Goal: Task Accomplishment & Management: Manage account settings

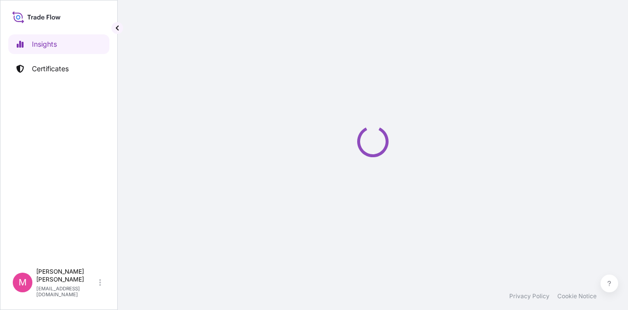
select select "2025"
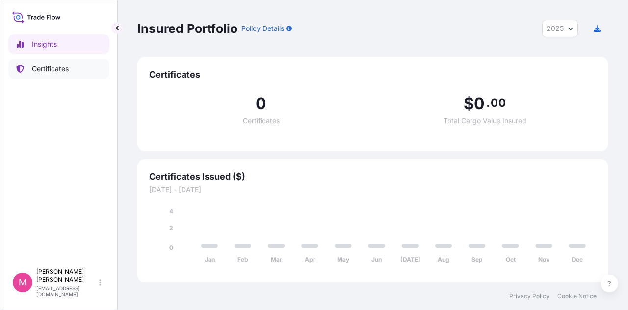
click at [39, 66] on p "Certificates" at bounding box center [50, 69] width 37 height 10
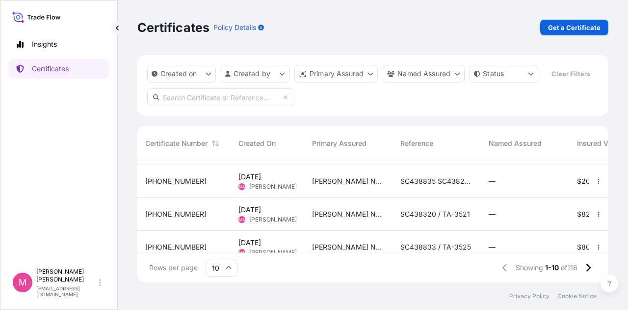
scroll to position [146, 0]
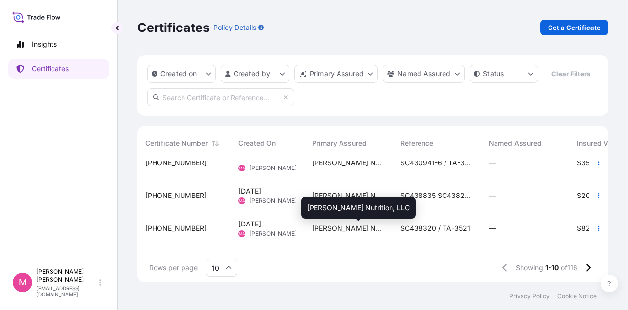
click at [339, 223] on span "[PERSON_NAME] Nutrition, LLC" at bounding box center [348, 228] width 73 height 10
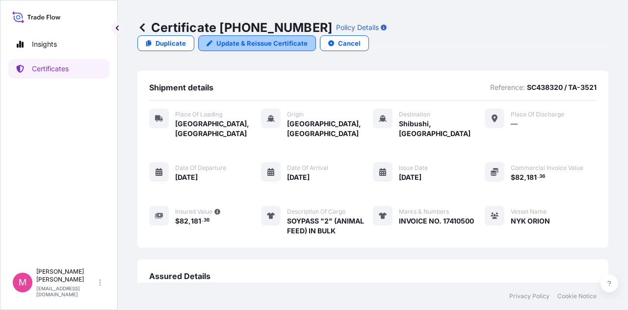
click at [308, 38] on p "Update & Reissue Certificate" at bounding box center [261, 43] width 91 height 10
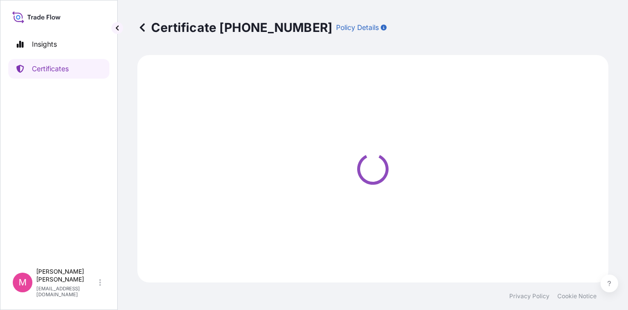
select select "Road / [GEOGRAPHIC_DATA]"
select select "Sea"
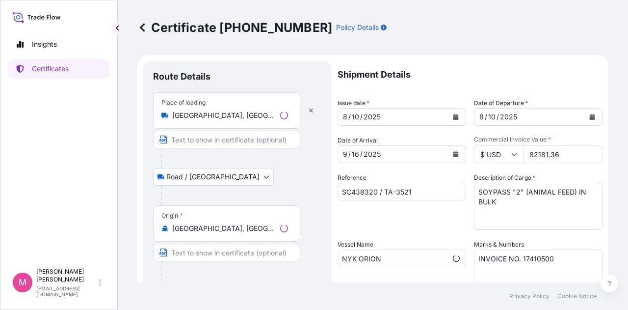
select select "31733"
drag, startPoint x: 564, startPoint y: 156, endPoint x: 519, endPoint y: 155, distance: 44.6
click at [523, 155] on input "82181.36" at bounding box center [562, 154] width 79 height 18
type input "82181.36"
click at [398, 220] on div "Reference SC438320 / TA-3521" at bounding box center [401, 201] width 129 height 57
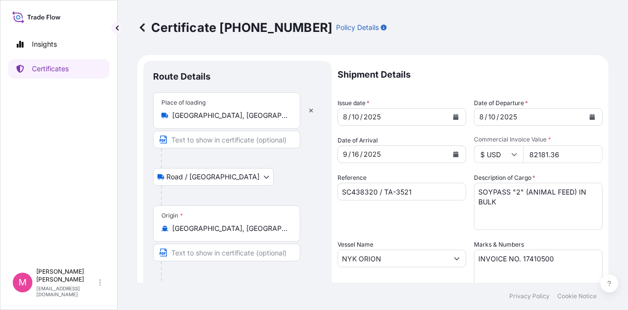
scroll to position [205, 0]
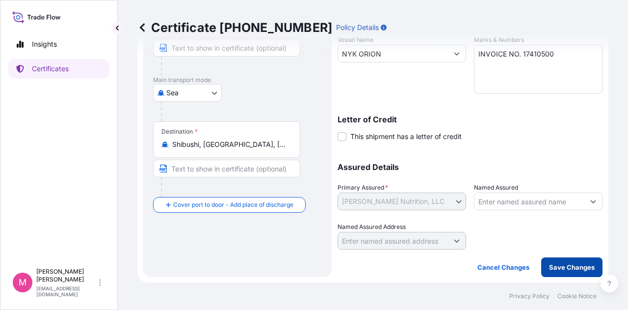
click at [570, 270] on p "Save Changes" at bounding box center [572, 267] width 46 height 10
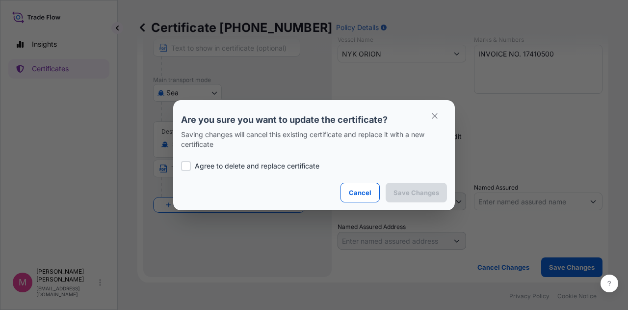
click at [181, 167] on div at bounding box center [186, 166] width 10 height 10
checkbox input "true"
click at [424, 196] on p "Save Changes" at bounding box center [416, 192] width 46 height 10
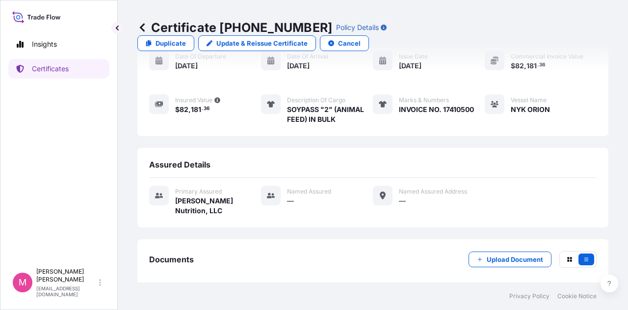
scroll to position [142, 0]
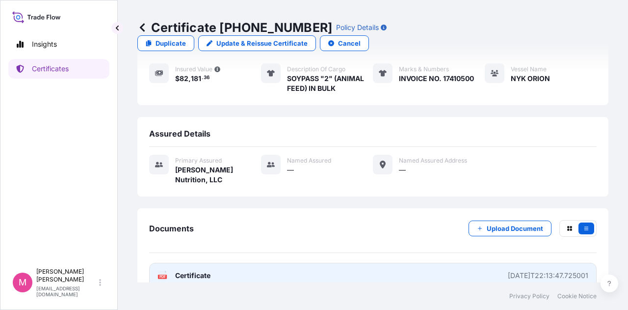
click at [201, 270] on span "Certificate" at bounding box center [192, 275] width 35 height 10
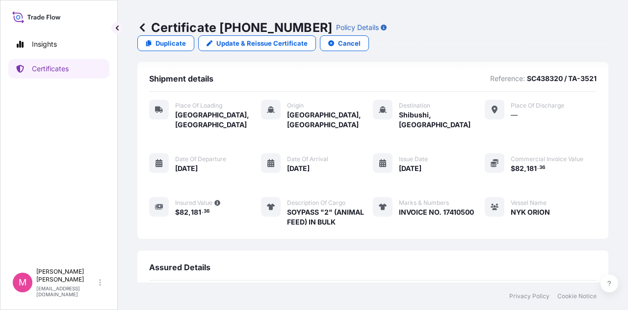
scroll to position [0, 0]
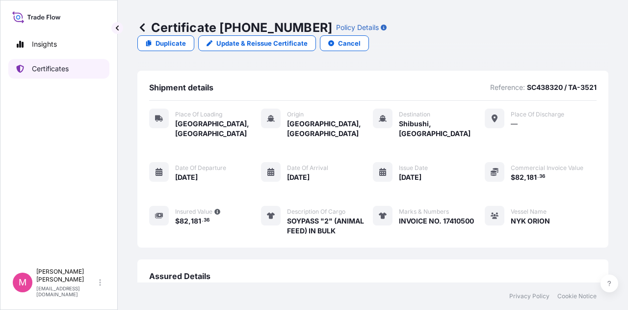
click at [59, 68] on p "Certificates" at bounding box center [50, 69] width 37 height 10
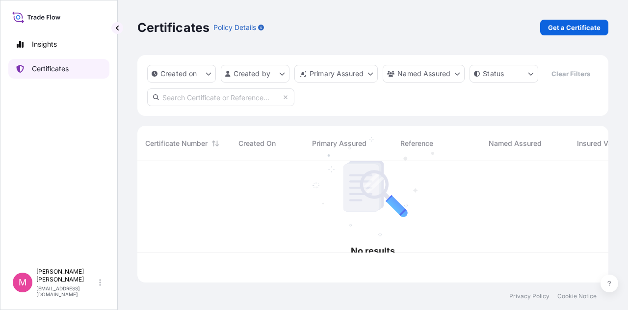
scroll to position [119, 463]
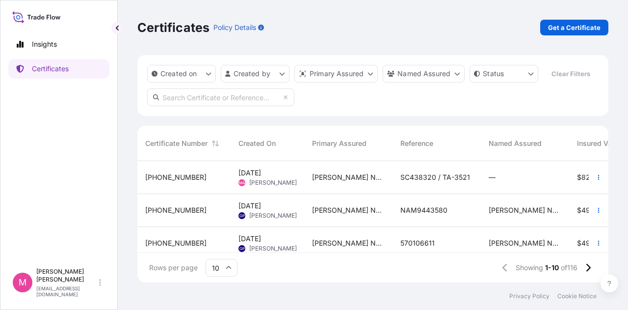
click at [460, 176] on span "SC438320 / TA-3521" at bounding box center [435, 177] width 70 height 10
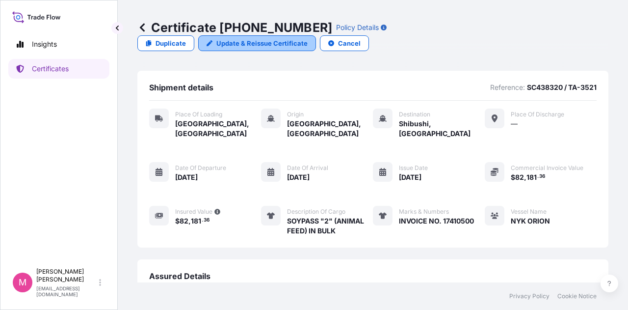
click at [308, 38] on p "Update & Reissue Certificate" at bounding box center [261, 43] width 91 height 10
select select "Road / [GEOGRAPHIC_DATA]"
select select "Sea"
select select "31733"
click at [529, 174] on span "181" at bounding box center [531, 177] width 10 height 7
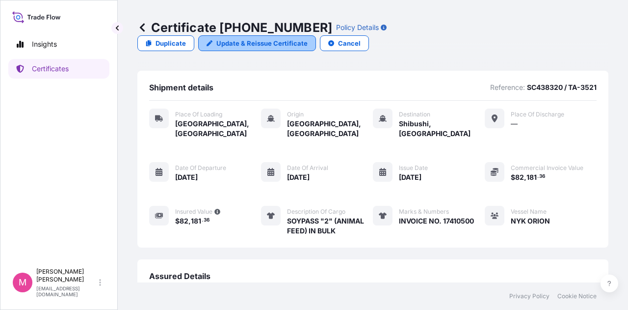
click at [308, 38] on p "Update & Reissue Certificate" at bounding box center [261, 43] width 91 height 10
select select "Road / [GEOGRAPHIC_DATA]"
select select "Sea"
select select "31733"
click at [308, 38] on p "Update & Reissue Certificate" at bounding box center [261, 43] width 91 height 10
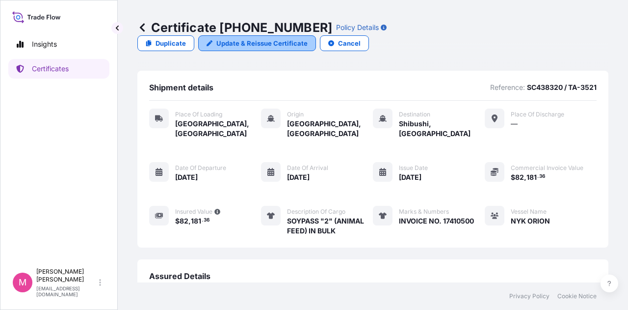
select select "Road / [GEOGRAPHIC_DATA]"
select select "Sea"
select select "31733"
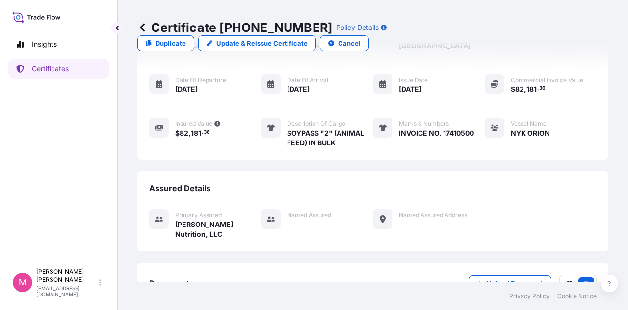
scroll to position [142, 0]
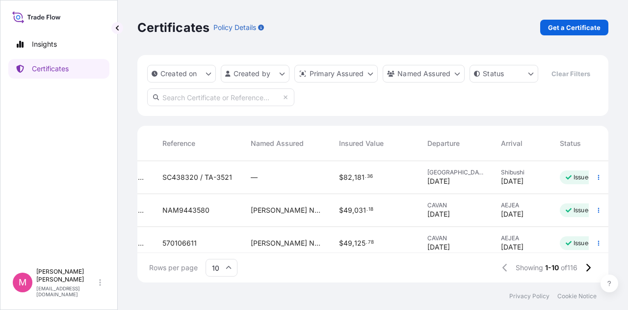
scroll to position [0, 277]
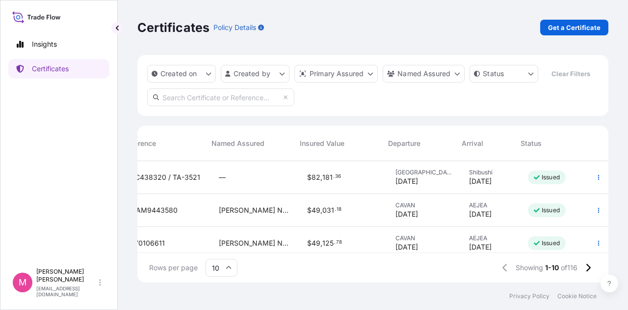
click at [322, 179] on span "181" at bounding box center [327, 177] width 10 height 7
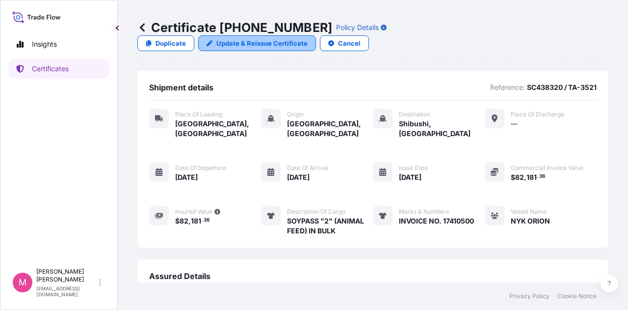
click at [308, 38] on p "Update & Reissue Certificate" at bounding box center [261, 43] width 91 height 10
select select "Road / [GEOGRAPHIC_DATA]"
select select "Sea"
select select "31733"
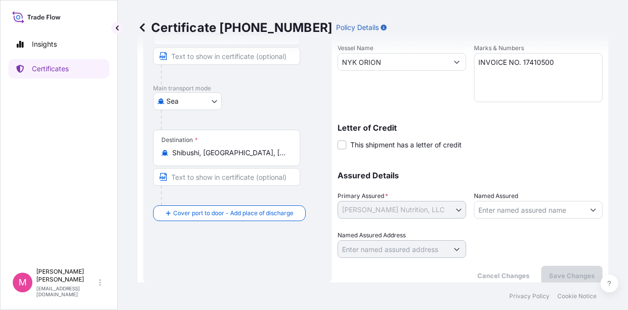
scroll to position [205, 0]
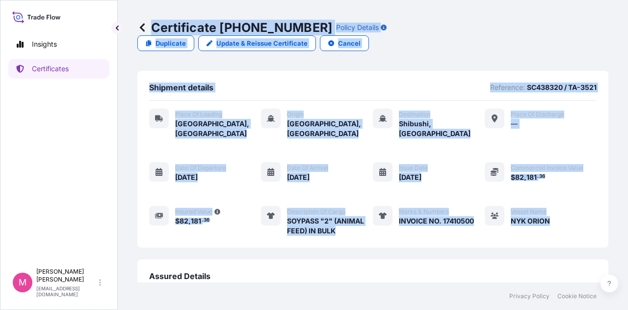
drag, startPoint x: 139, startPoint y: 15, endPoint x: 559, endPoint y: 216, distance: 465.6
click at [559, 216] on div "Certificate [PHONE_NUMBER] Policy Details Duplicate Update & Reissue Certificat…" at bounding box center [373, 141] width 510 height 282
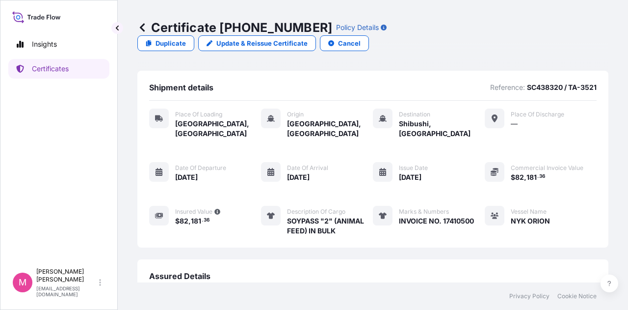
click at [351, 271] on div "Assured Details" at bounding box center [372, 280] width 447 height 18
click at [48, 46] on p "Insights" at bounding box center [44, 44] width 25 height 10
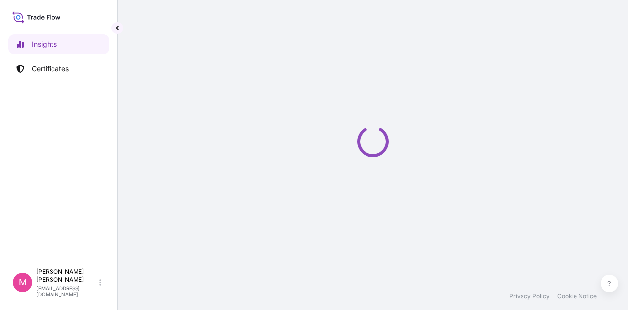
select select "2025"
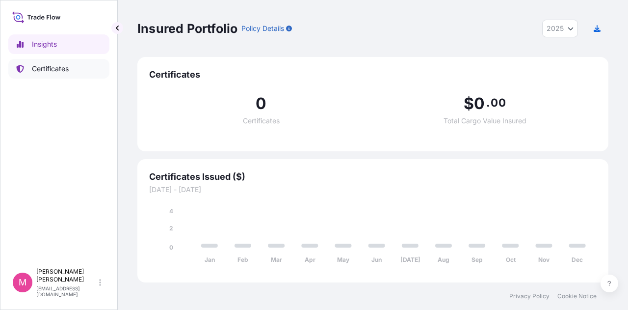
click at [54, 70] on p "Certificates" at bounding box center [50, 69] width 37 height 10
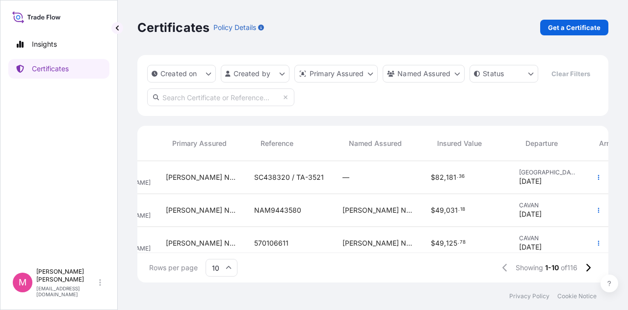
scroll to position [0, 73]
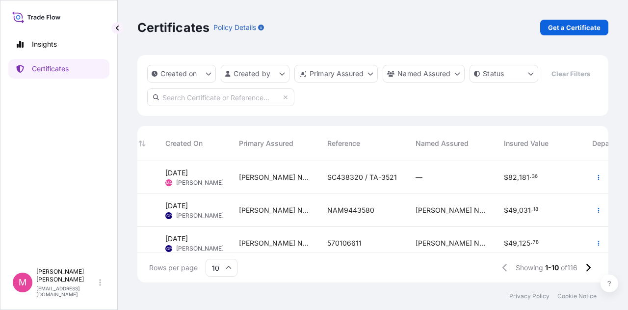
click at [341, 209] on span "NAM9443580" at bounding box center [350, 210] width 47 height 10
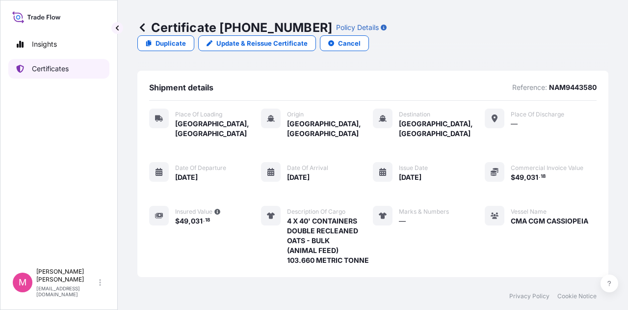
click at [62, 67] on p "Certificates" at bounding box center [50, 69] width 37 height 10
